Goal: Transaction & Acquisition: Purchase product/service

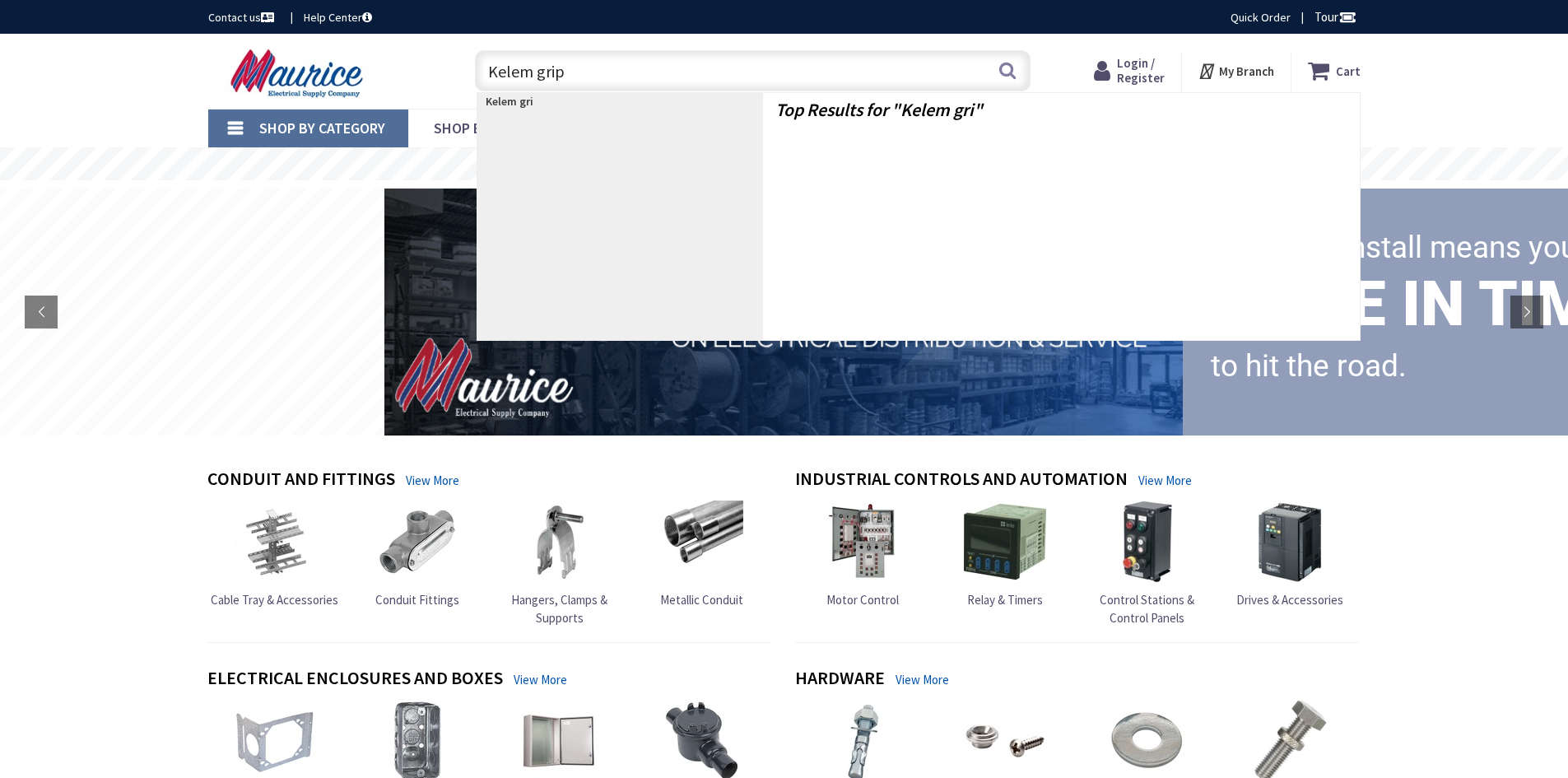
type input "Kelem grips"
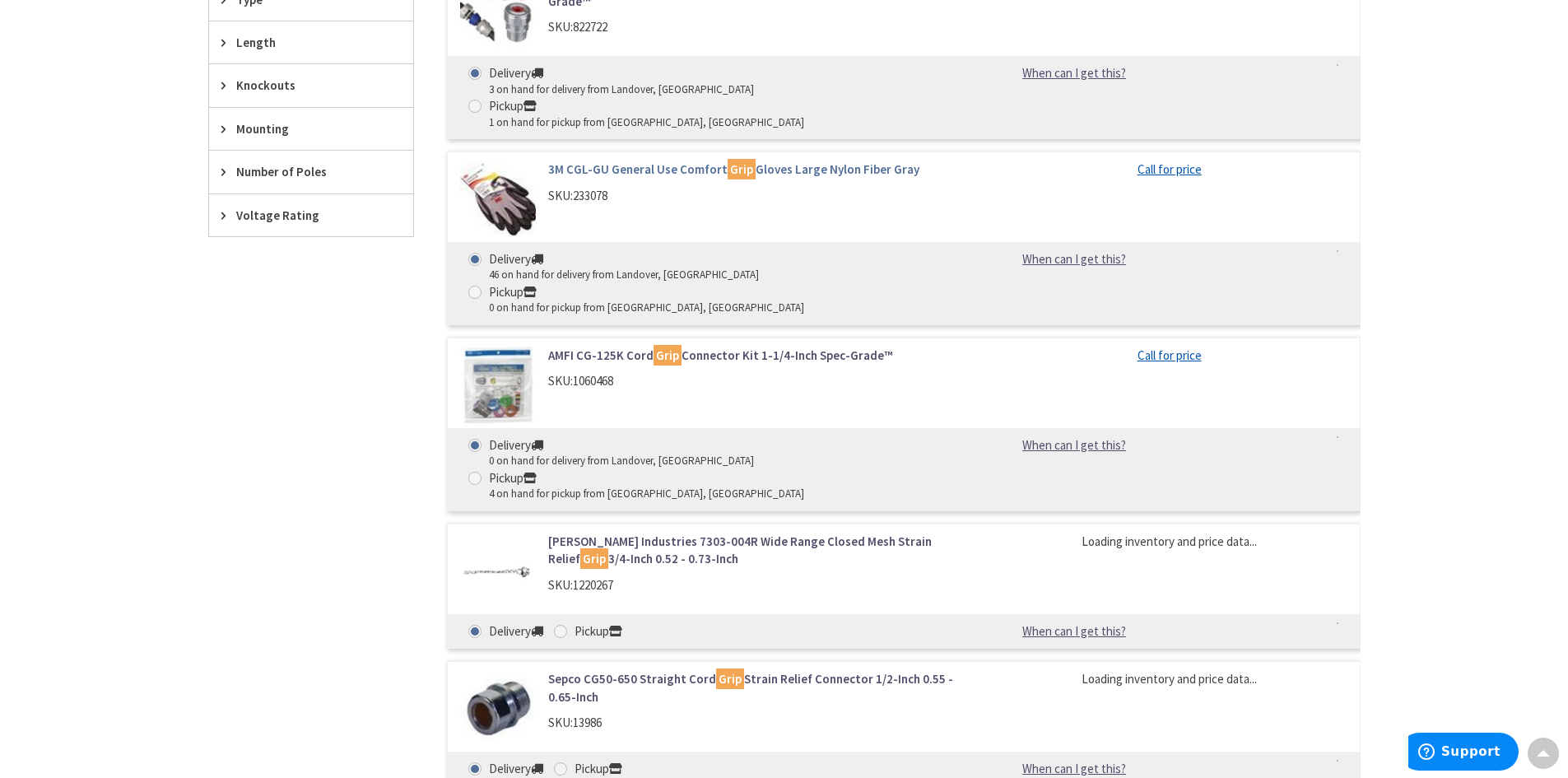
scroll to position [1070, 0]
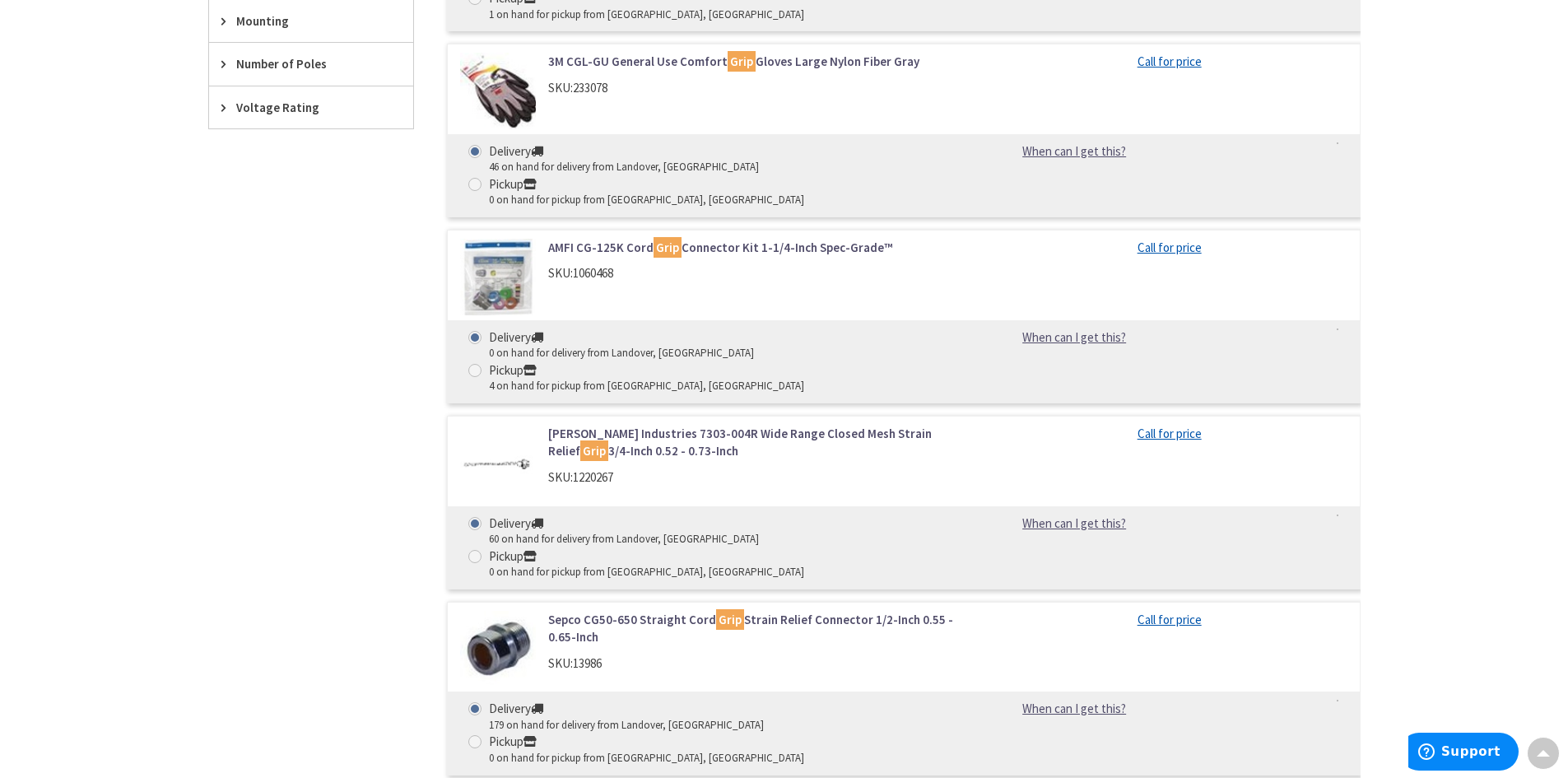
click at [570, 425] on link "Remke Industries 7303-004R Wide Range Closed Mesh Strain Relief Grip 3/4-Inch 0…" at bounding box center [757, 443] width 419 height 35
